Goal: Complete application form: Complete application form

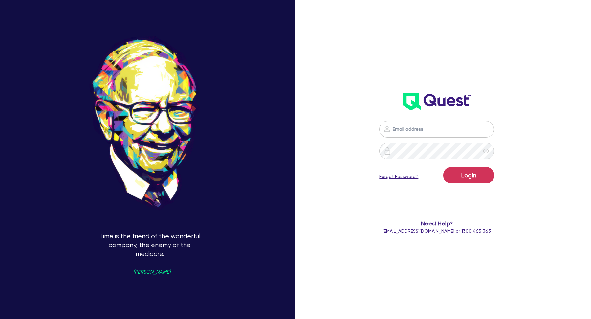
click at [441, 130] on input "email" at bounding box center [436, 129] width 115 height 16
type input "[EMAIL_ADDRESS][DOMAIN_NAME]"
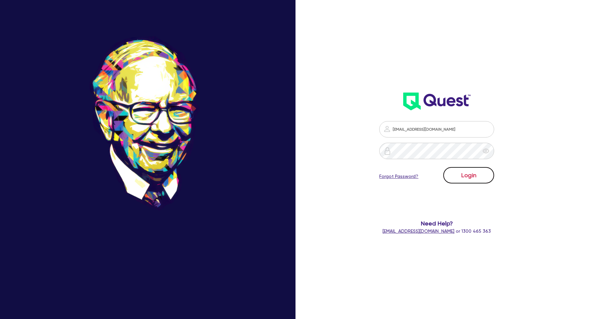
click at [474, 182] on button "Login" at bounding box center [468, 175] width 51 height 16
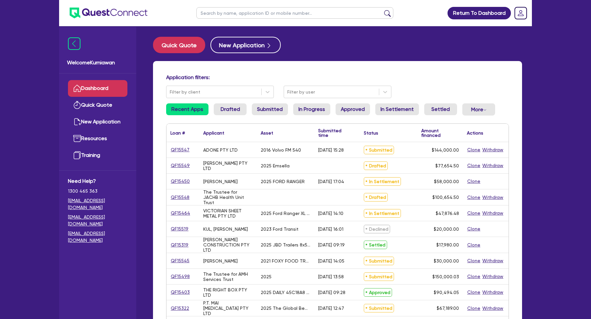
click at [258, 15] on input "text" at bounding box center [294, 12] width 197 height 11
paste input "QF15324"
type input "QF15324"
click at [382, 10] on button "submit" at bounding box center [387, 14] width 11 height 9
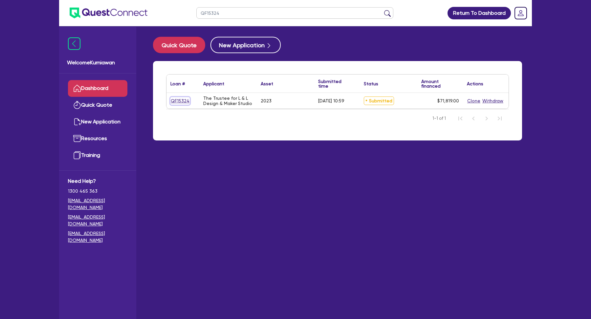
click at [183, 101] on link "QF15324" at bounding box center [179, 101] width 19 height 8
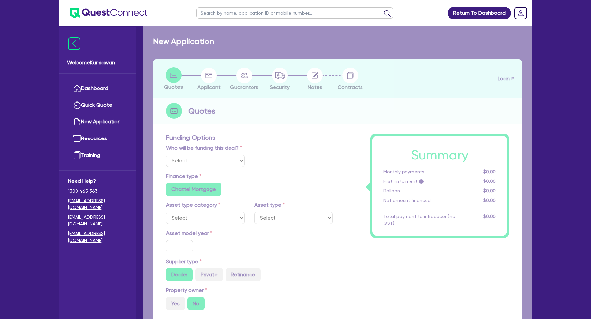
select select "Other"
select select "SECONDARY_ASSETS"
type input "2023"
radio input "true"
type input "70,400"
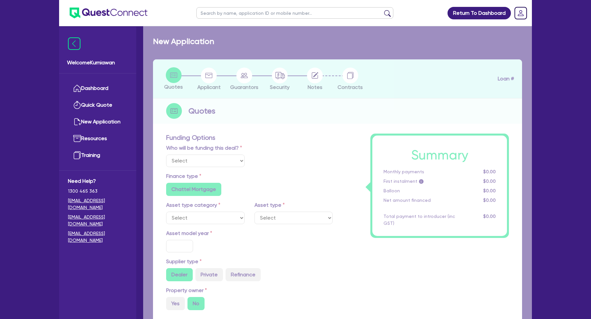
type input "5.35"
type input "3,840"
type input "7.49"
radio input "false"
type input "590"
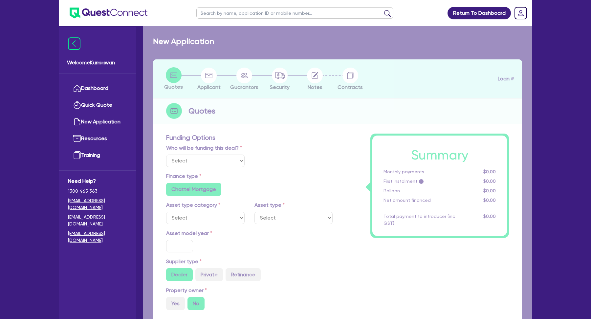
type input "700"
radio input "true"
select select "CNC_AND_EDGE_BENDERS"
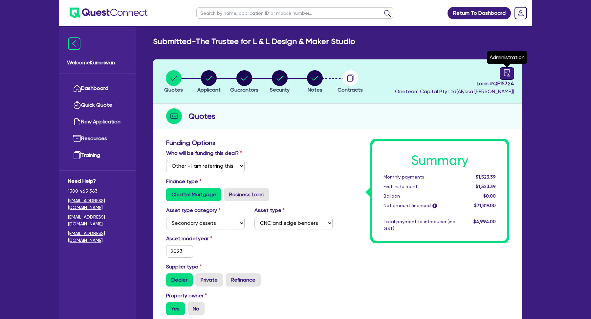
click at [508, 71] on icon "audit" at bounding box center [507, 72] width 6 height 7
select select "SUBMITTED_NEW"
select select "Other"
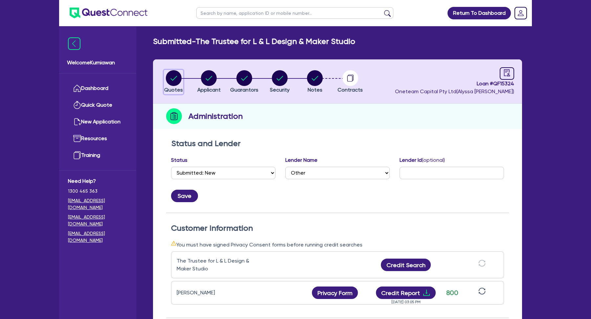
click at [177, 73] on circle "button" at bounding box center [174, 78] width 16 height 16
select select "Other"
select select "SECONDARY_ASSETS"
select select "CNC_AND_EDGE_BENDERS"
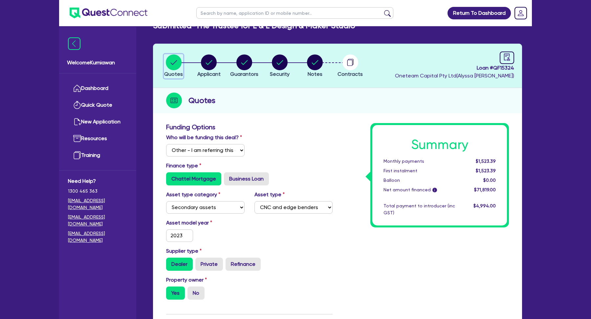
scroll to position [23, 0]
